Goal: Transaction & Acquisition: Purchase product/service

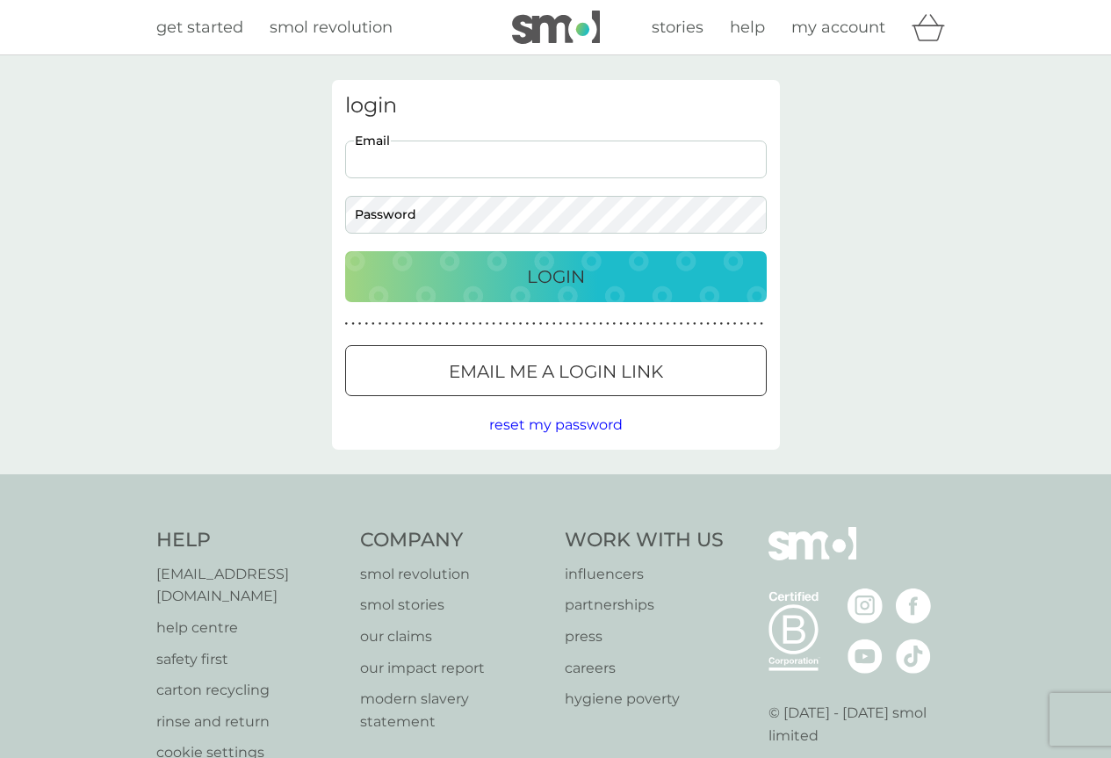
click at [466, 165] on input "Email" at bounding box center [556, 160] width 422 height 38
type input "seamus.valentine@btinternet.com"
click at [641, 272] on div "Login" at bounding box center [556, 277] width 386 height 28
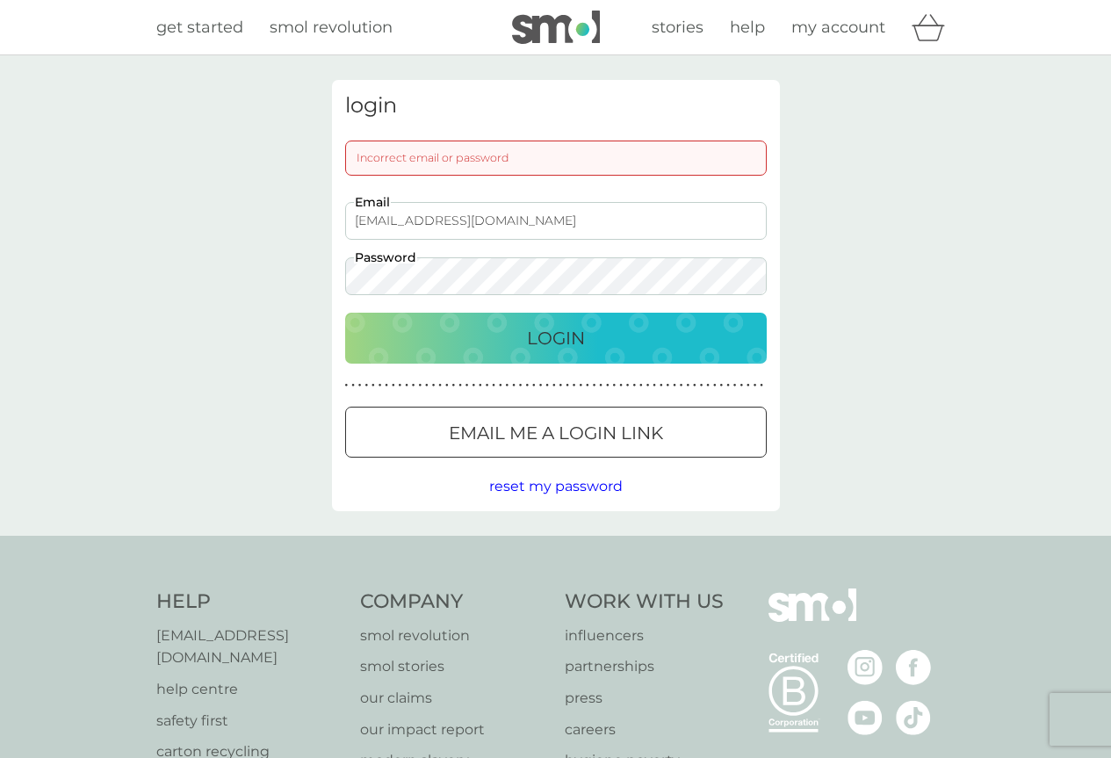
click at [816, 32] on span "my account" at bounding box center [838, 27] width 94 height 19
click at [825, 23] on span "my account" at bounding box center [838, 27] width 94 height 19
click at [201, 26] on span "get started" at bounding box center [199, 27] width 87 height 19
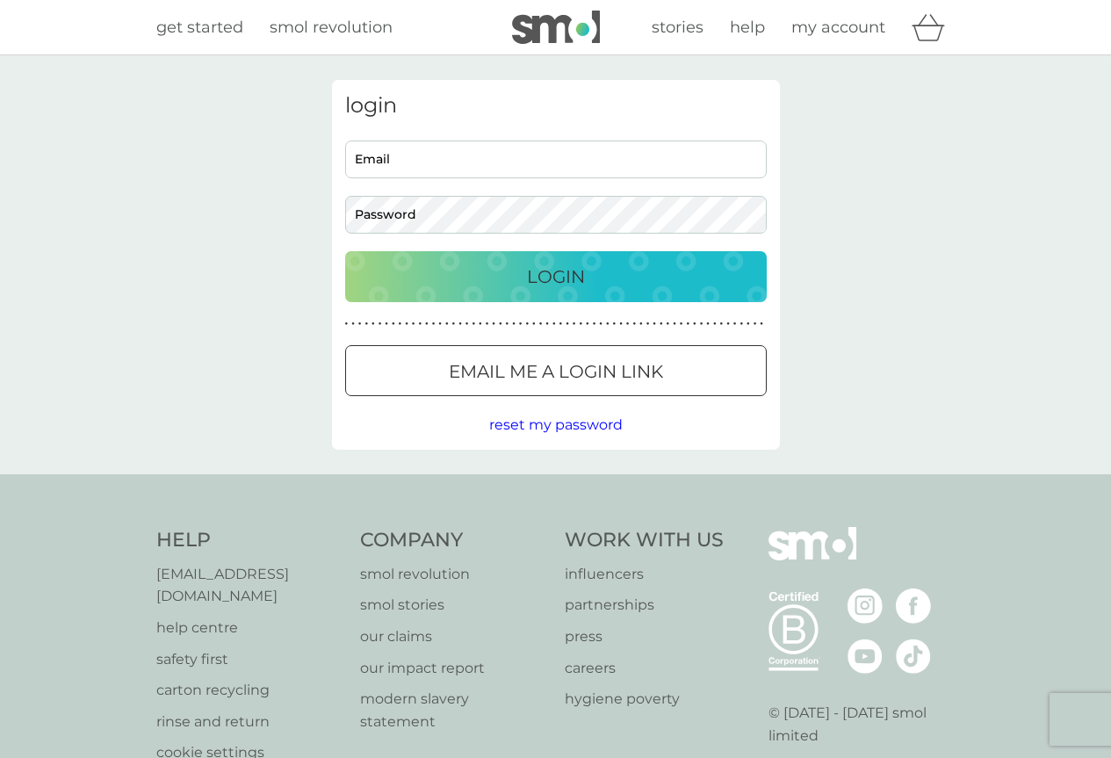
click at [214, 23] on span "get started" at bounding box center [199, 27] width 87 height 19
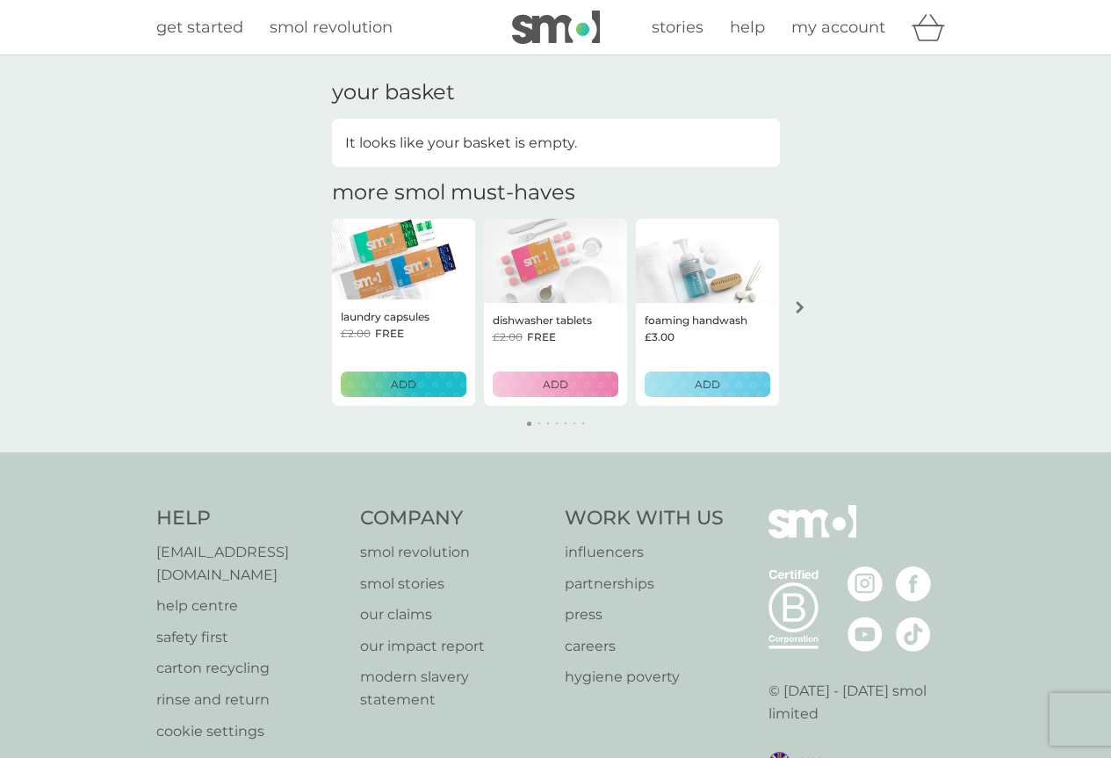
click at [445, 393] on div "ADD" at bounding box center [403, 384] width 103 height 17
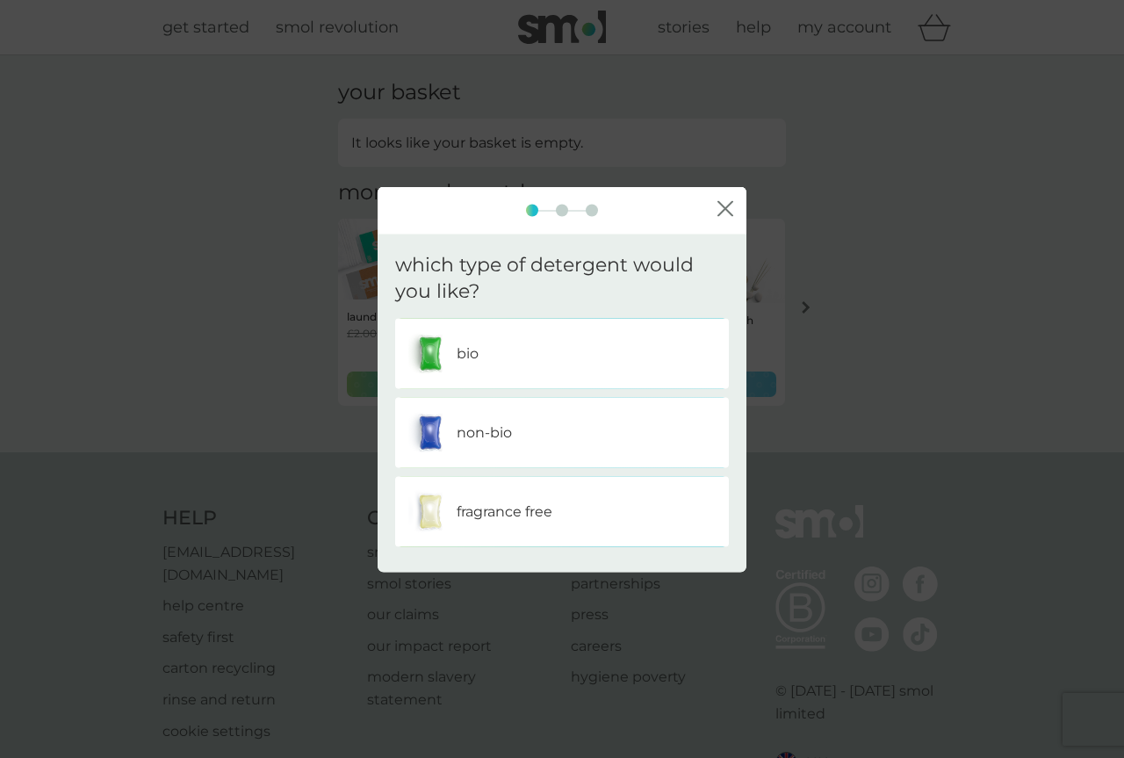
click at [492, 433] on p "non-bio" at bounding box center [484, 433] width 55 height 23
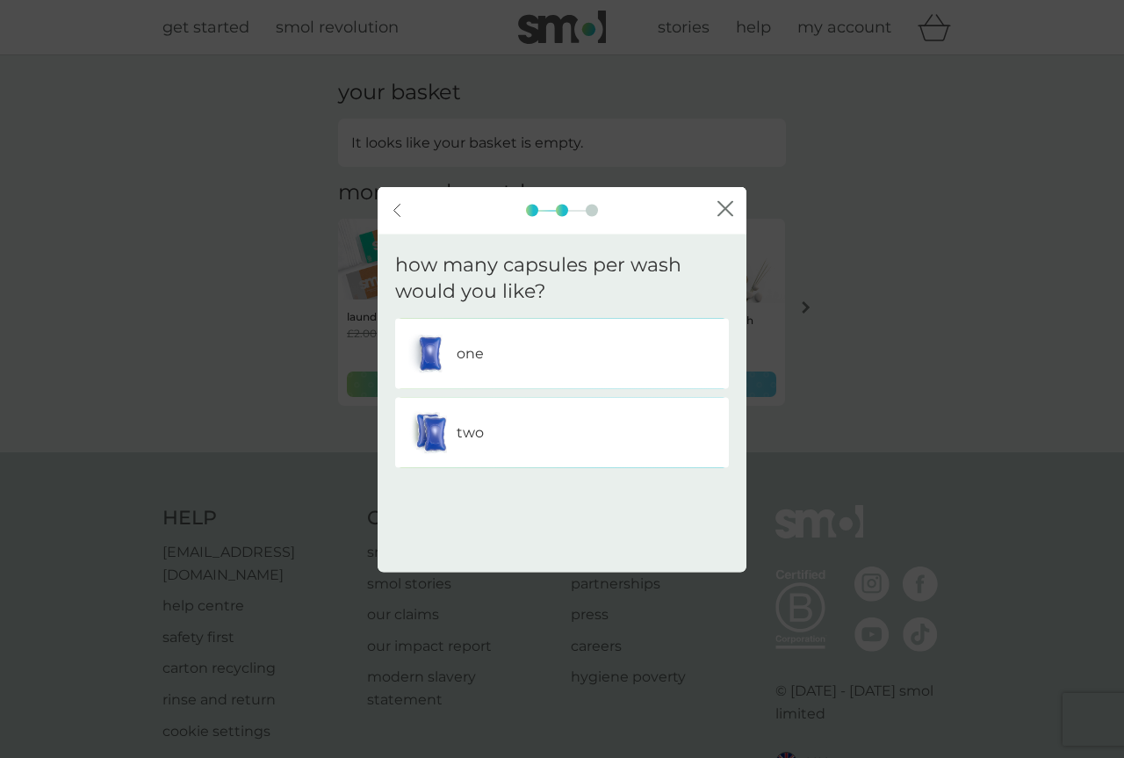
click at [488, 372] on div "one" at bounding box center [561, 354] width 307 height 44
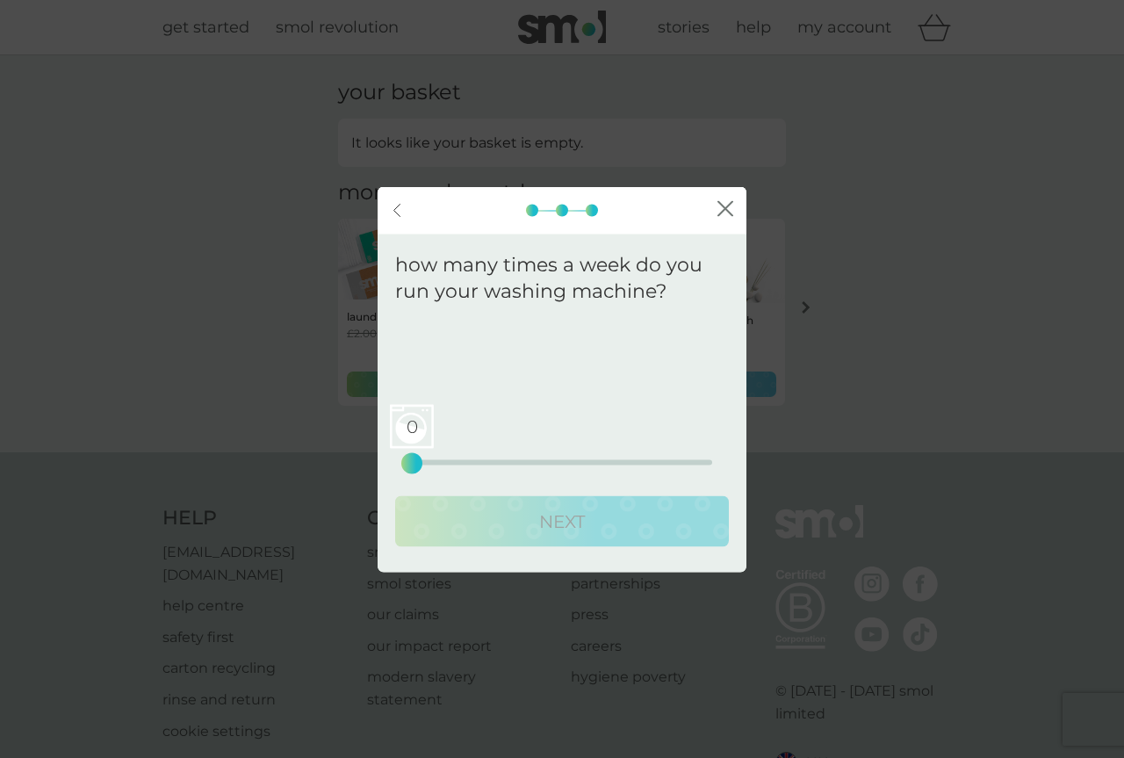
click at [722, 212] on icon "close" at bounding box center [721, 209] width 7 height 14
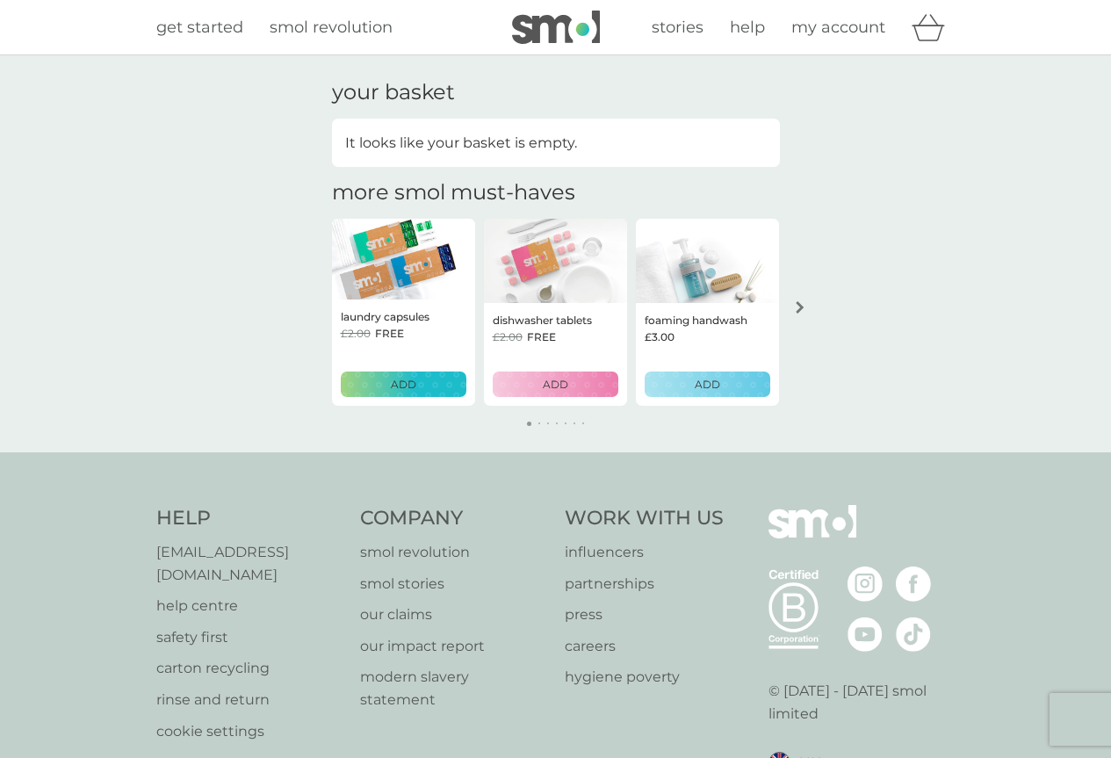
click at [538, 19] on img at bounding box center [556, 27] width 88 height 33
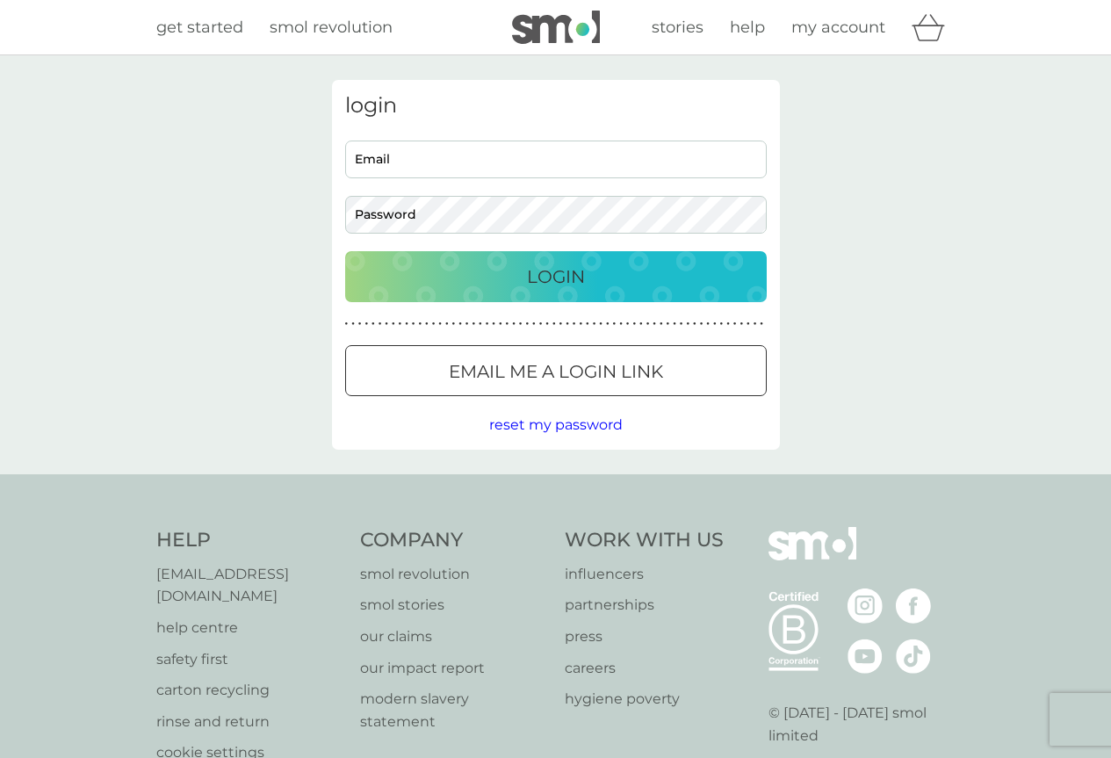
click at [208, 33] on span "get started" at bounding box center [199, 27] width 87 height 19
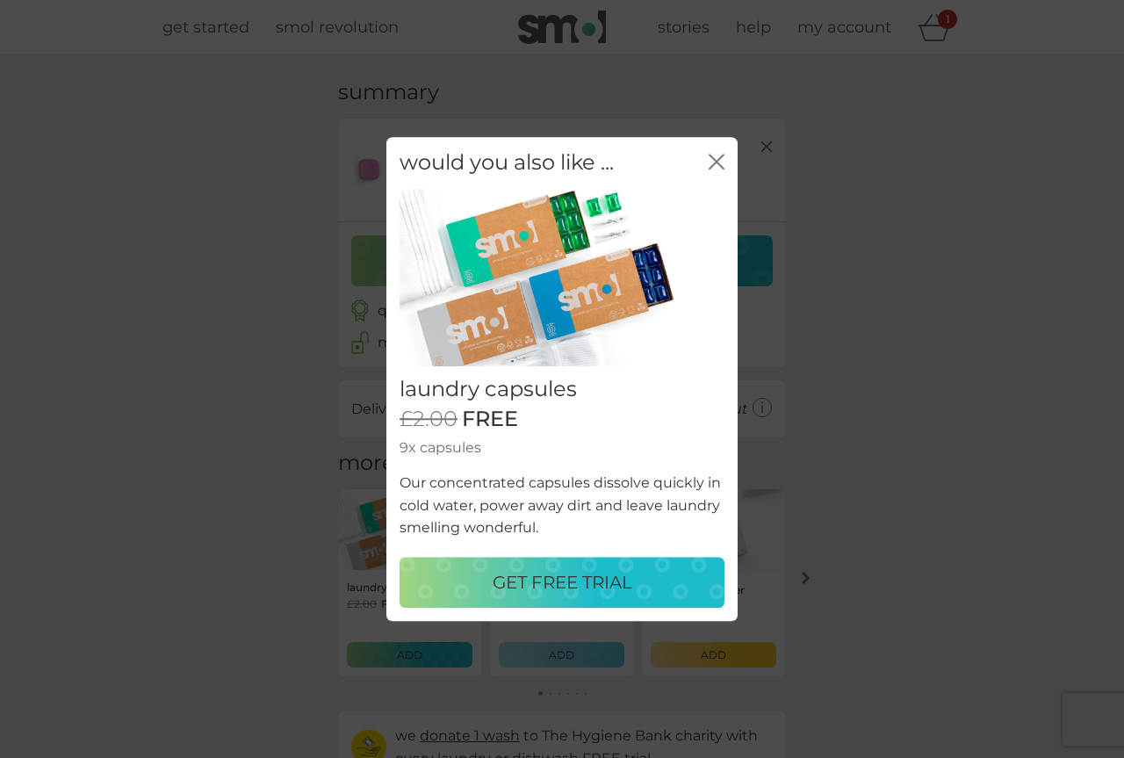
click at [712, 152] on div "close" at bounding box center [717, 162] width 16 height 25
click at [713, 154] on icon "close" at bounding box center [717, 162] width 16 height 16
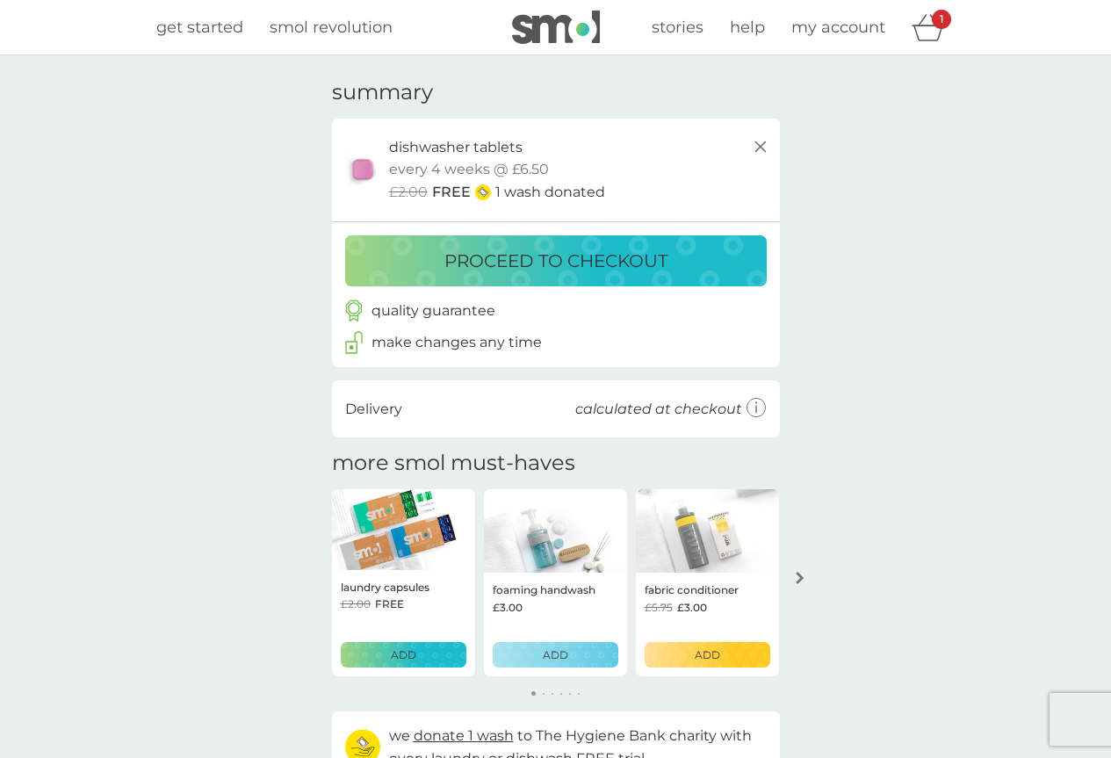
click at [674, 230] on div "proceed to checkout" at bounding box center [556, 254] width 448 height 64
click at [665, 242] on button "proceed to checkout" at bounding box center [556, 260] width 422 height 51
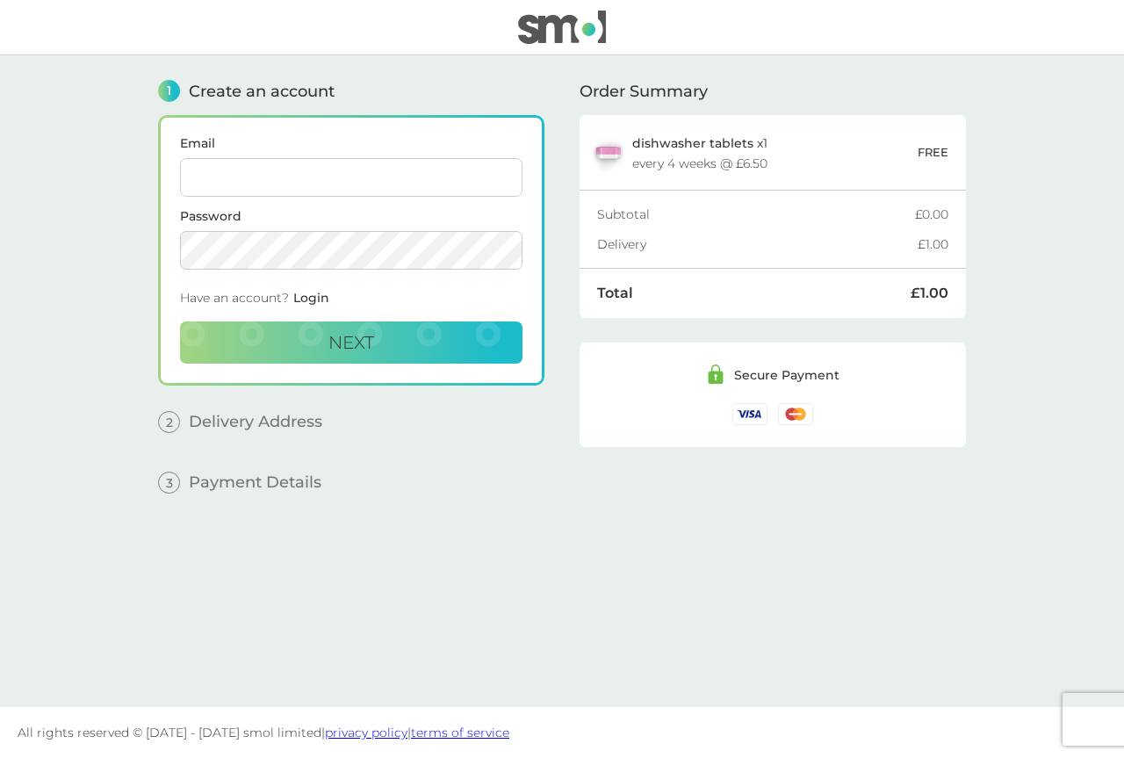
click at [326, 173] on input "Email" at bounding box center [351, 177] width 343 height 39
type input "[EMAIL_ADDRESS][DOMAIN_NAME]"
click at [392, 354] on button "Next" at bounding box center [351, 342] width 343 height 42
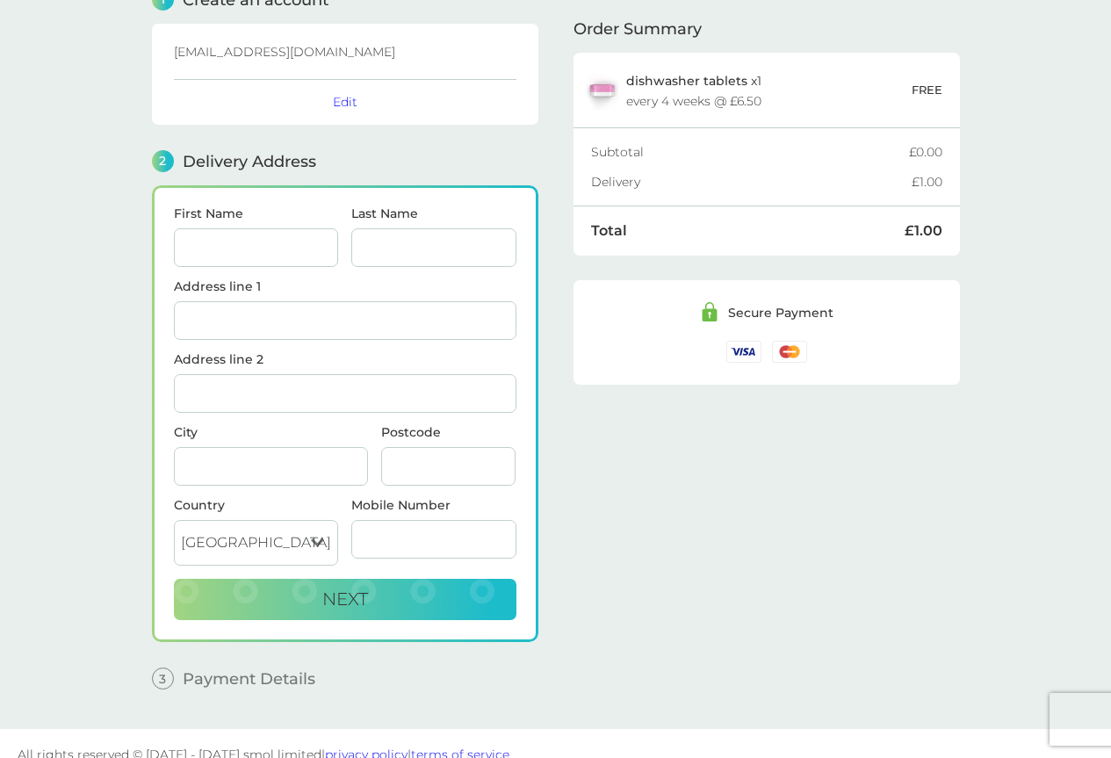
scroll to position [113, 0]
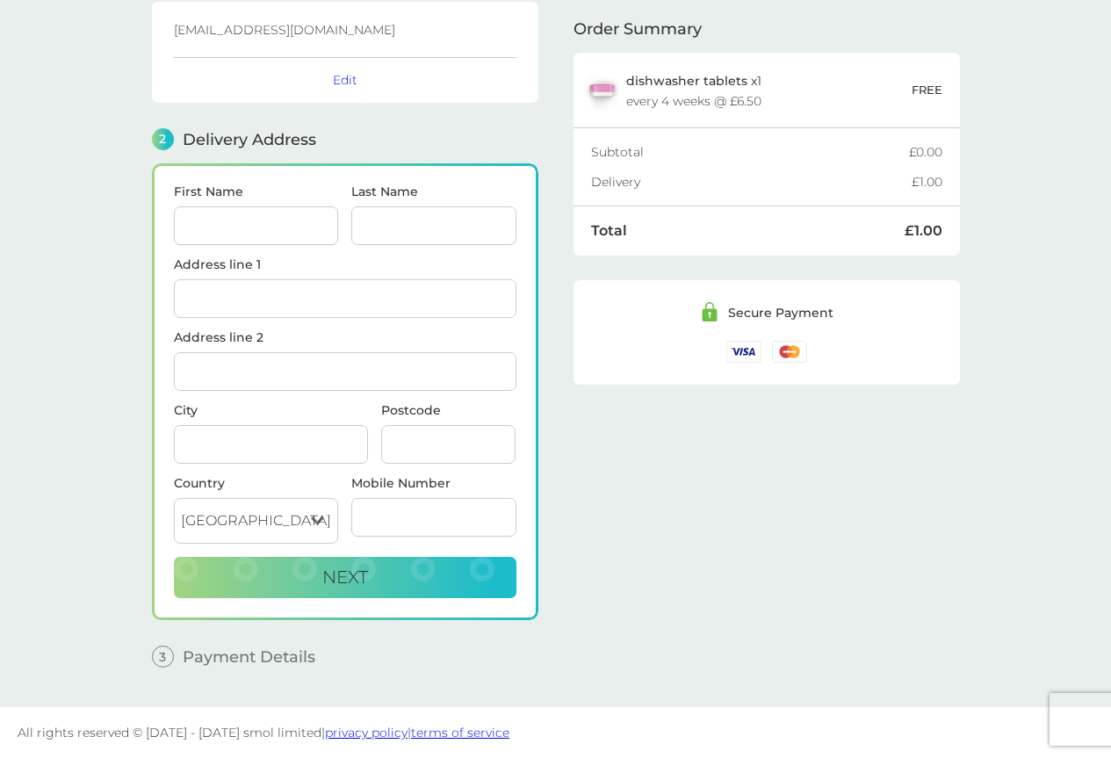
click at [271, 234] on input "First Name" at bounding box center [256, 225] width 165 height 39
type input "Seamus"
type input "Valentine"
type input "[STREET_ADDRESS]"
type input "[GEOGRAPHIC_DATA]"
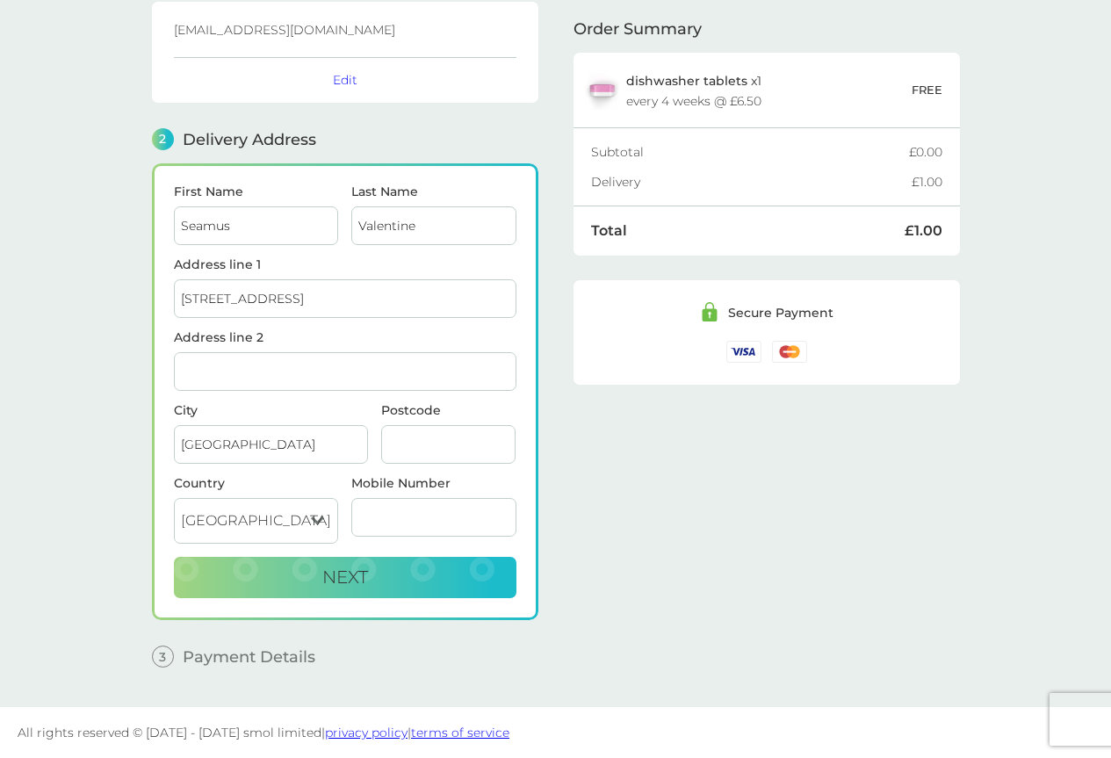
type input "BT33 0DA"
type input "07793815227"
click at [716, 435] on div "Order Summary dishwasher tablets x 1 every 4 weeks @ £6.50 FREE Subtotal £0.00 …" at bounding box center [767, 311] width 386 height 739
click at [437, 573] on button "Next" at bounding box center [345, 578] width 343 height 42
checkbox input "true"
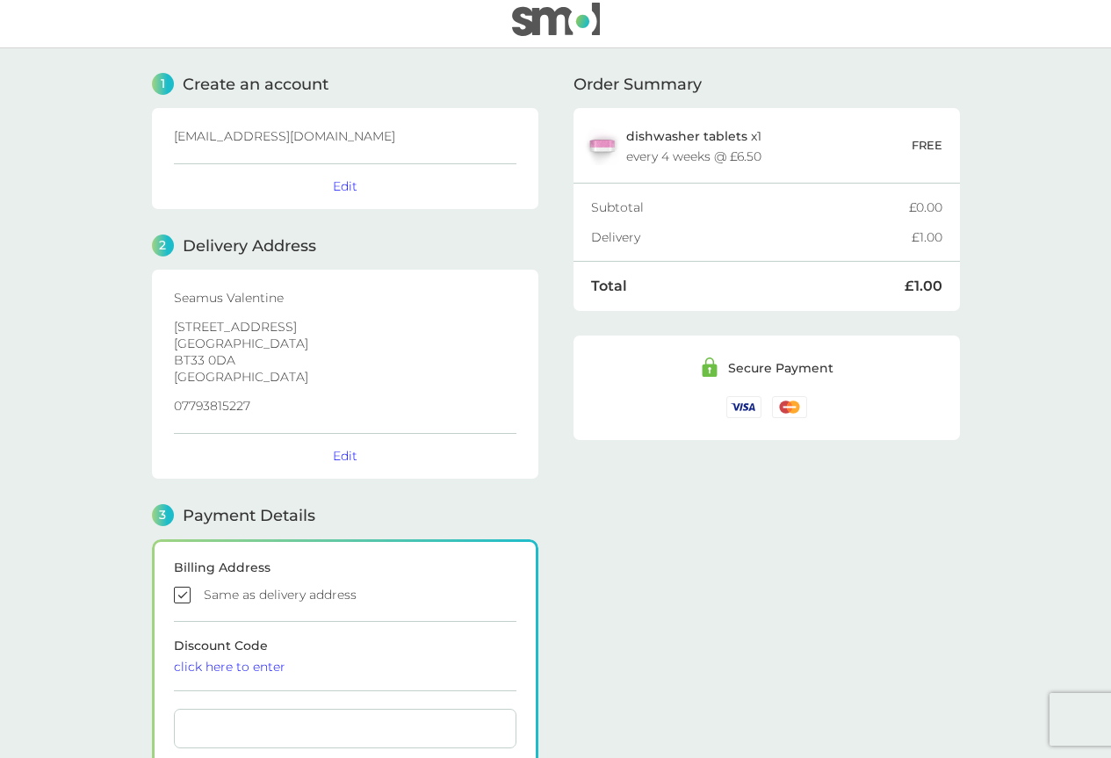
scroll to position [0, 0]
